Goal: Obtain resource: Obtain resource

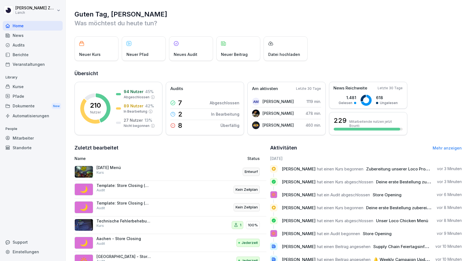
click at [19, 106] on div "Dokumente New" at bounding box center [33, 106] width 60 height 10
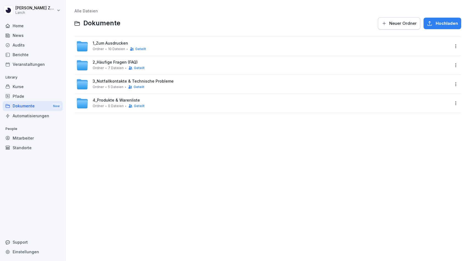
click at [112, 45] on span "1_Zum Ausdrucken" at bounding box center [110, 43] width 35 height 5
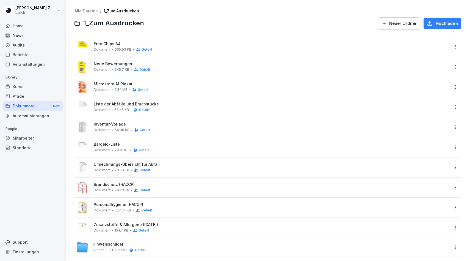
scroll to position [5, 0]
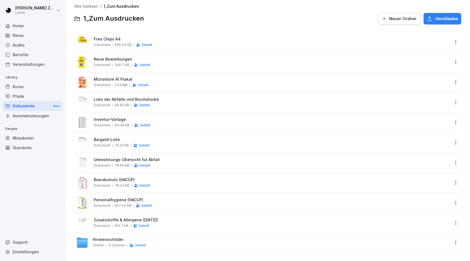
click at [107, 121] on span "Inventur-Vorlage" at bounding box center [272, 119] width 356 height 5
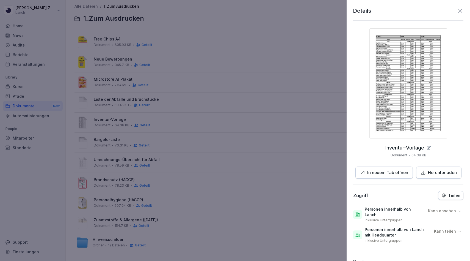
click at [403, 114] on img at bounding box center [409, 83] width 78 height 110
